Goal: Task Accomplishment & Management: Use online tool/utility

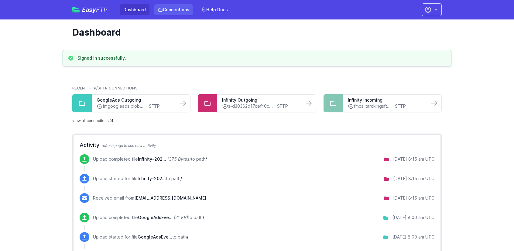
click at [162, 10] on link "Connections" at bounding box center [173, 9] width 39 height 11
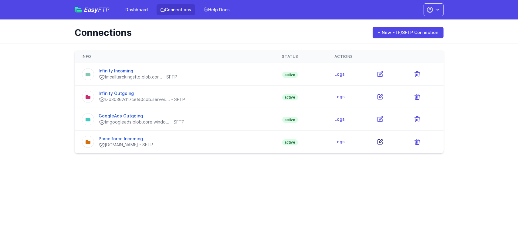
click at [380, 141] on icon at bounding box center [380, 141] width 7 height 7
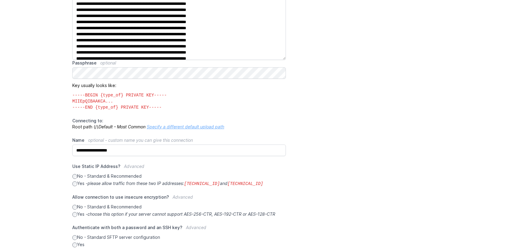
scroll to position [213, 0]
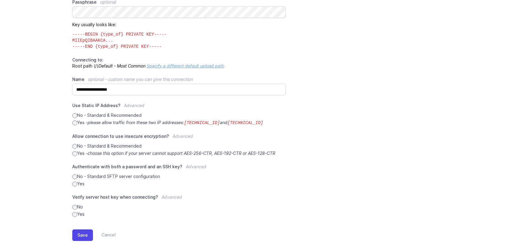
click at [100, 121] on icon "please allow traffic from these two IP addresses: [TECHNICAL_ID] and [TECHNICAL…" at bounding box center [175, 122] width 176 height 5
drag, startPoint x: 188, startPoint y: 122, endPoint x: 255, endPoint y: 119, distance: 67.2
click at [255, 119] on label "Yes - please allow traffic from these two IP addresses: [TECHNICAL_ID] and [TEC…" at bounding box center [179, 122] width 214 height 6
copy icon "[TECHNICAL_ID] and [TECHNICAL_ID]"
click at [303, 98] on div "**********" at bounding box center [256, 32] width 369 height 370
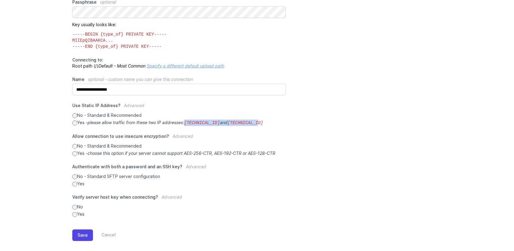
drag, startPoint x: 189, startPoint y: 122, endPoint x: 257, endPoint y: 124, distance: 68.3
click at [257, 124] on label "Yes - please allow traffic from these two IP addresses: [TECHNICAL_ID] and [TEC…" at bounding box center [179, 122] width 214 height 6
copy icon "[TECHNICAL_ID] and [TECHNICAL_ID]"
